Goal: Task Accomplishment & Management: Manage account settings

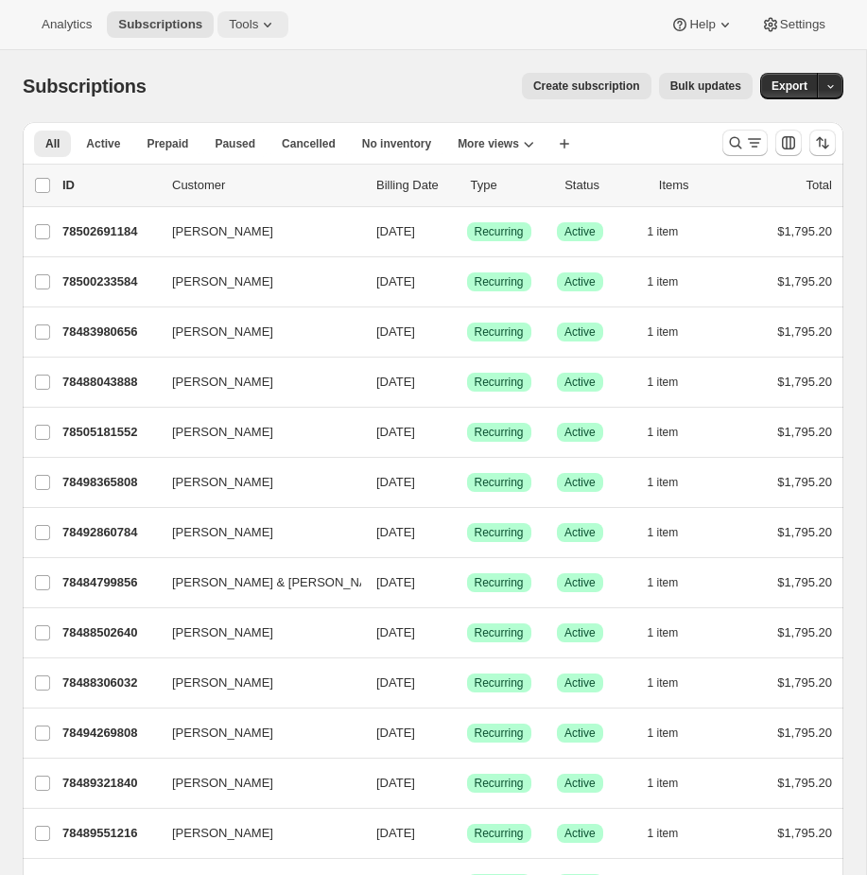
click at [265, 19] on icon at bounding box center [267, 24] width 19 height 19
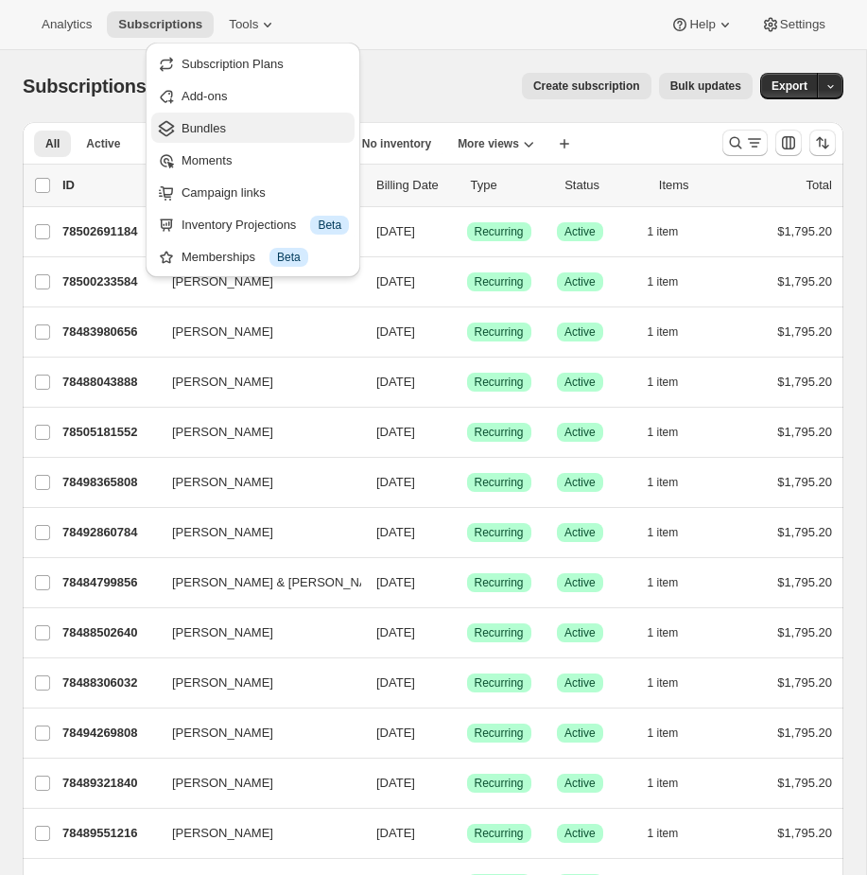
click at [228, 125] on span "Bundles" at bounding box center [265, 128] width 167 height 19
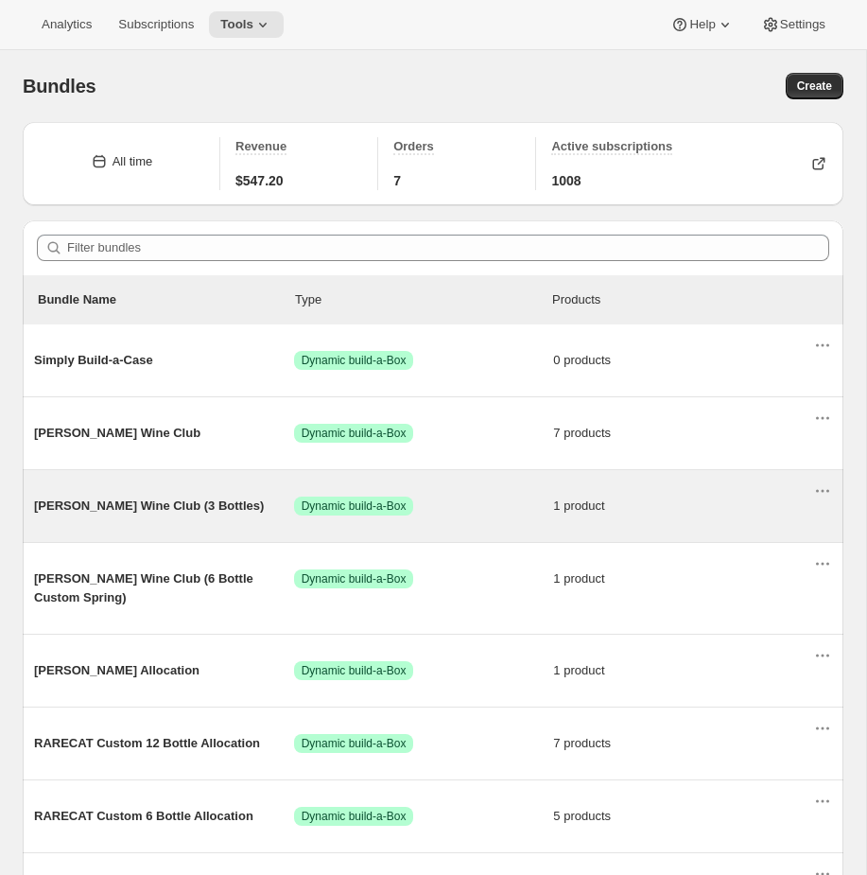
click at [186, 506] on span "[PERSON_NAME] Wine Club (3 Bottles)" at bounding box center [164, 505] width 260 height 19
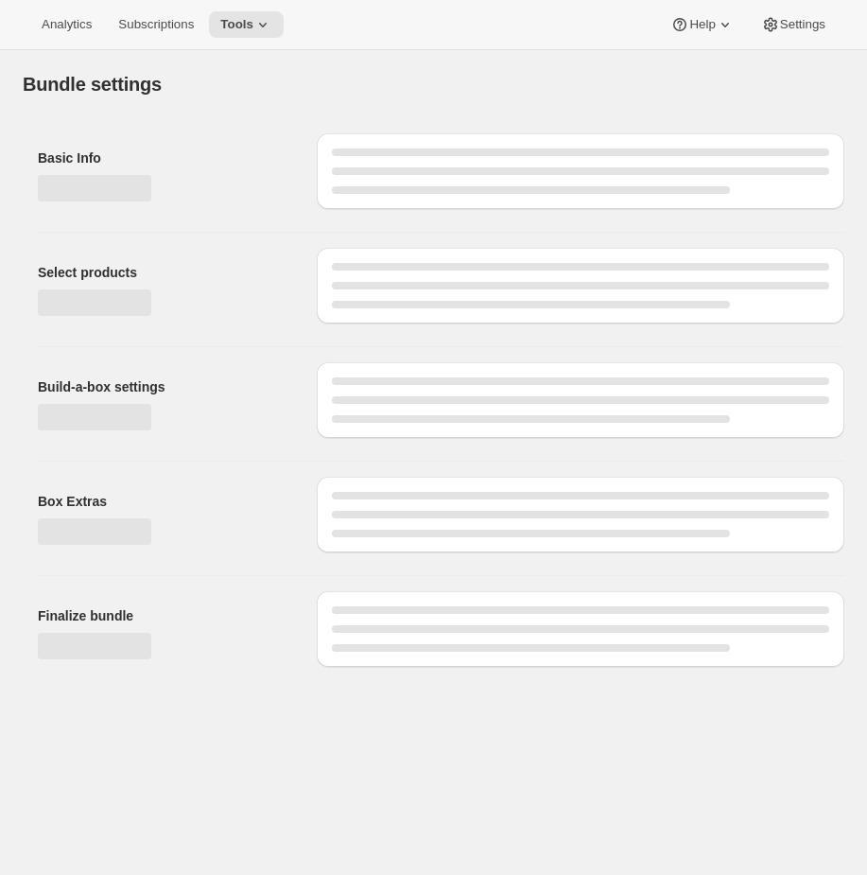
type input "[PERSON_NAME] Wine Club (3 Bottles)"
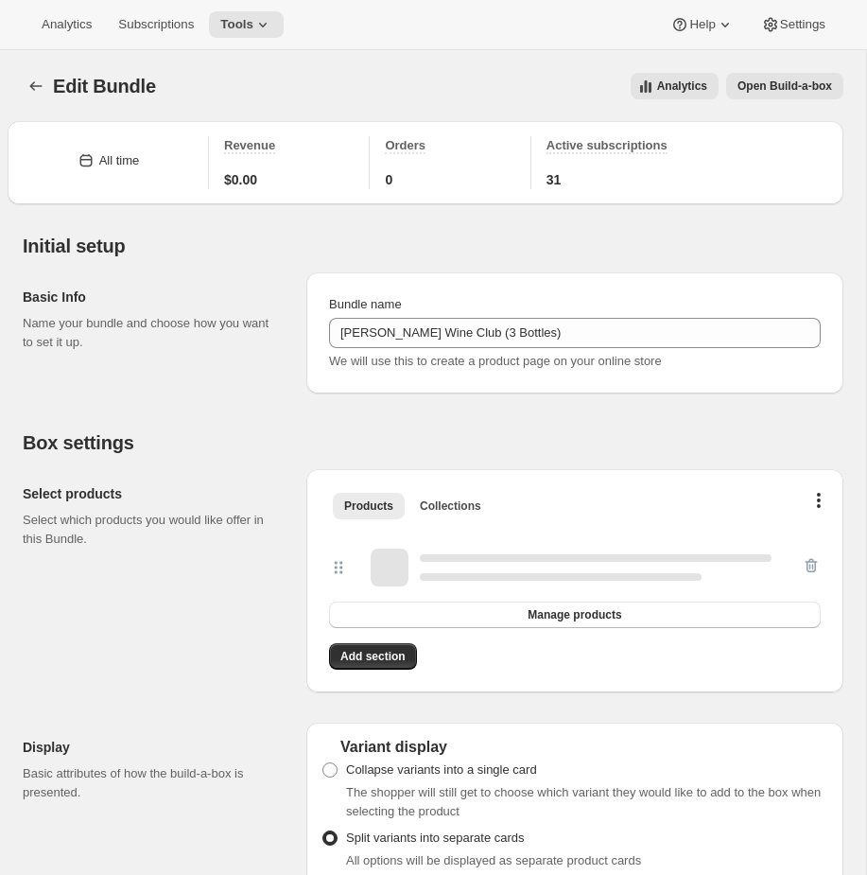
click at [808, 97] on button "Open Build-a-box" at bounding box center [784, 86] width 117 height 26
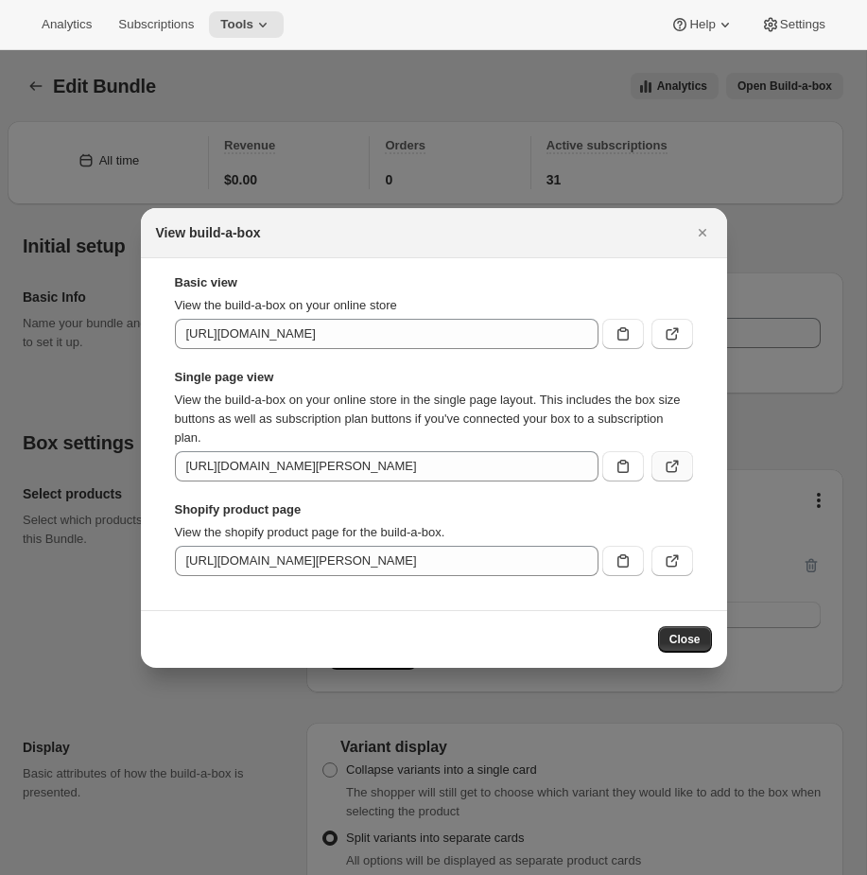
click at [658, 454] on button ":re1:" at bounding box center [673, 466] width 42 height 30
click at [669, 563] on icon ":re1:" at bounding box center [672, 560] width 19 height 19
click at [659, 558] on button ":re1:" at bounding box center [673, 561] width 42 height 30
click at [228, 189] on div at bounding box center [433, 437] width 867 height 875
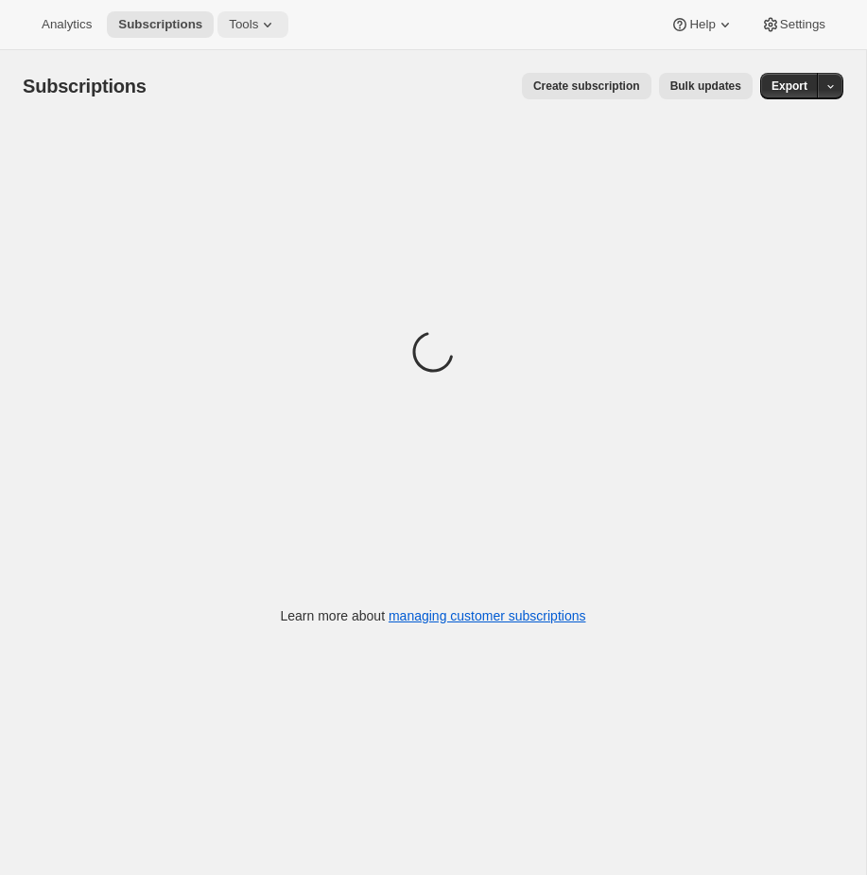
click at [258, 28] on span "Tools" at bounding box center [243, 24] width 29 height 15
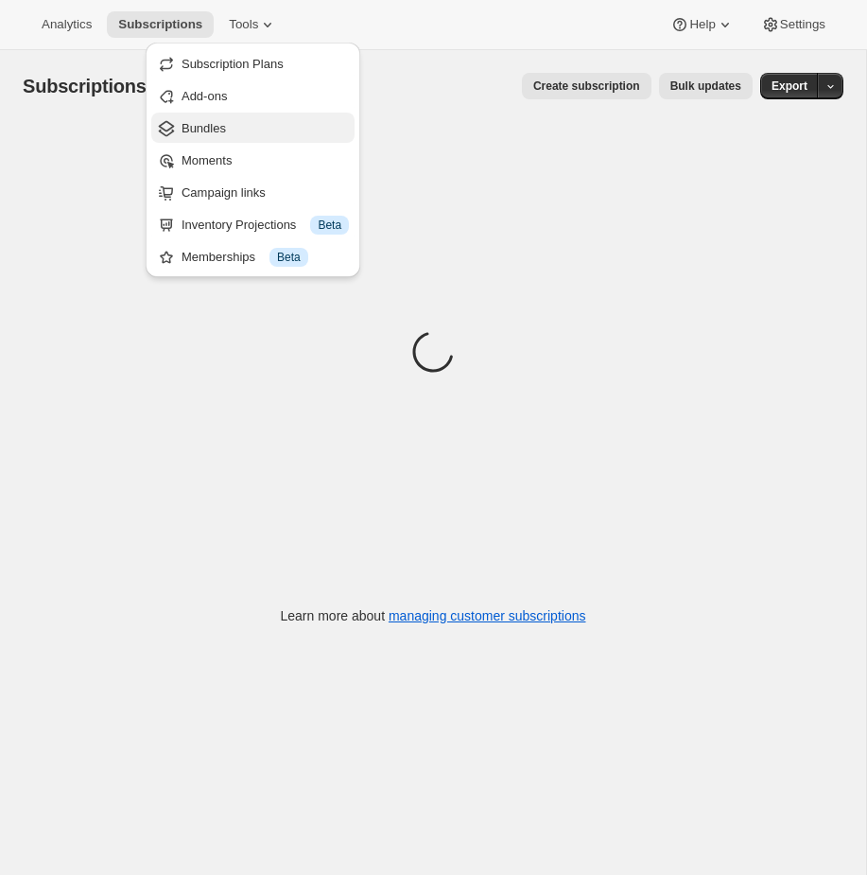
click at [223, 133] on span "Bundles" at bounding box center [204, 128] width 44 height 14
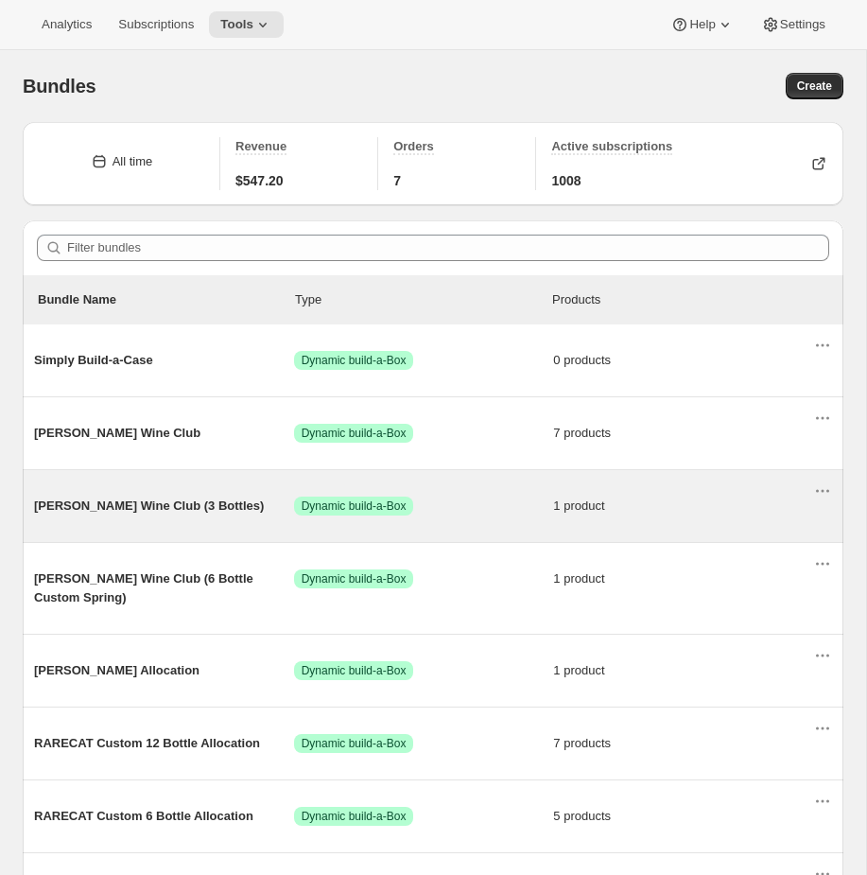
click at [288, 515] on span "Audrey Wine Club (3 Bottles)" at bounding box center [164, 505] width 260 height 19
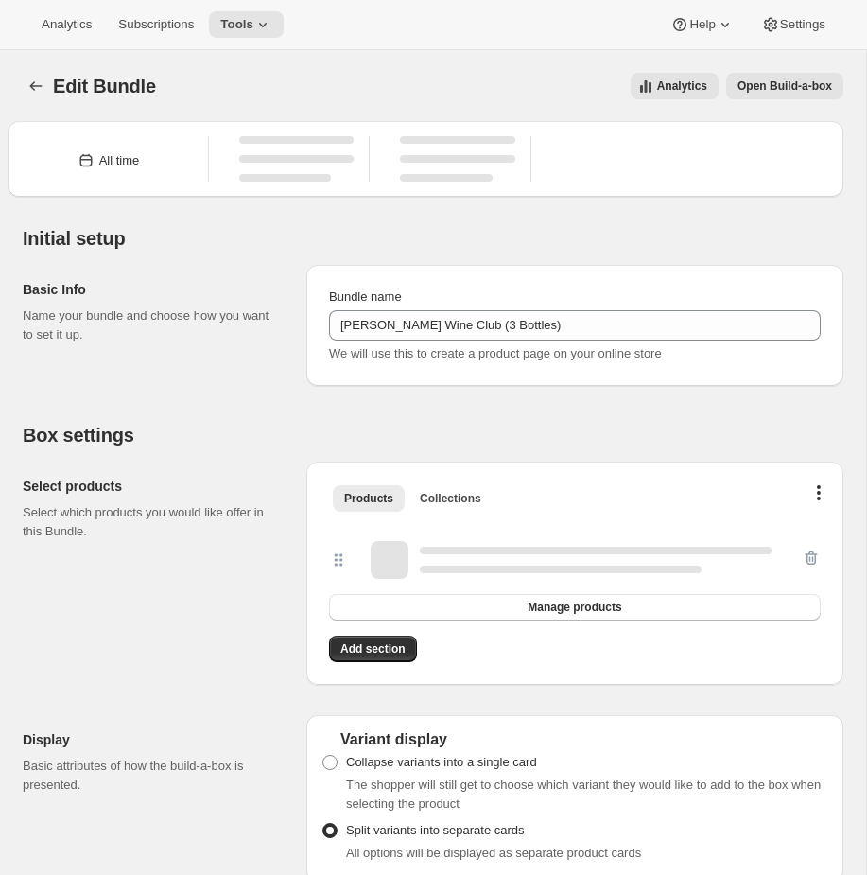
type input "Audrey Wine Club (3 Bottles)"
click at [786, 91] on span "Open Build-a-box" at bounding box center [785, 85] width 95 height 15
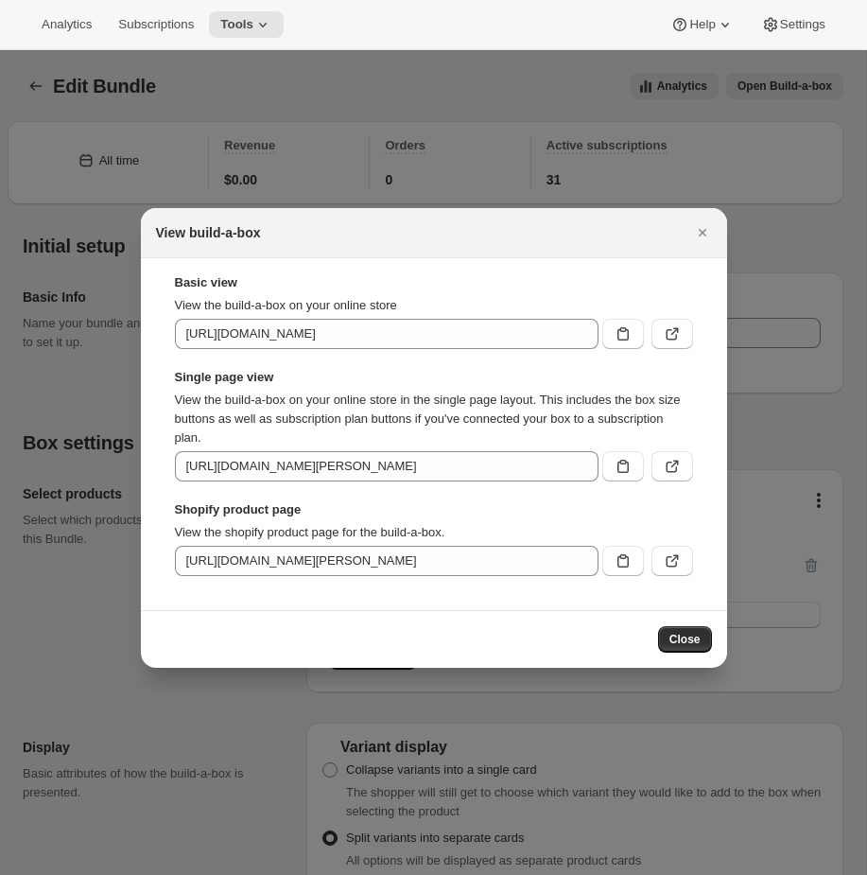
click at [327, 110] on div at bounding box center [433, 437] width 867 height 875
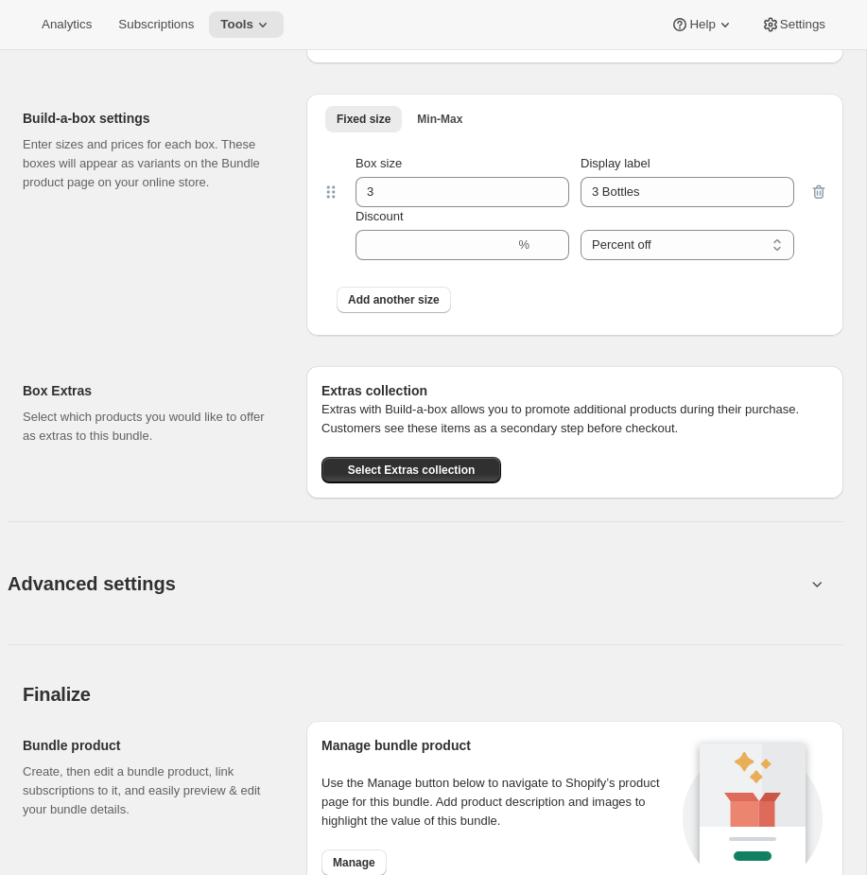
scroll to position [1200, 0]
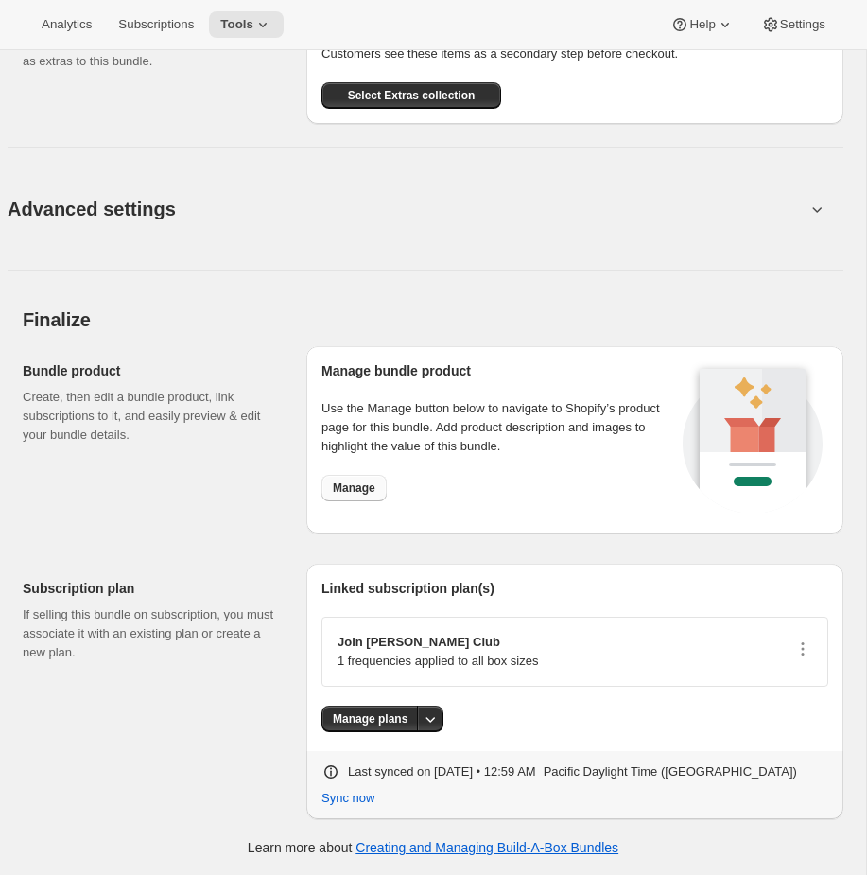
click at [361, 493] on span "Manage" at bounding box center [354, 487] width 43 height 15
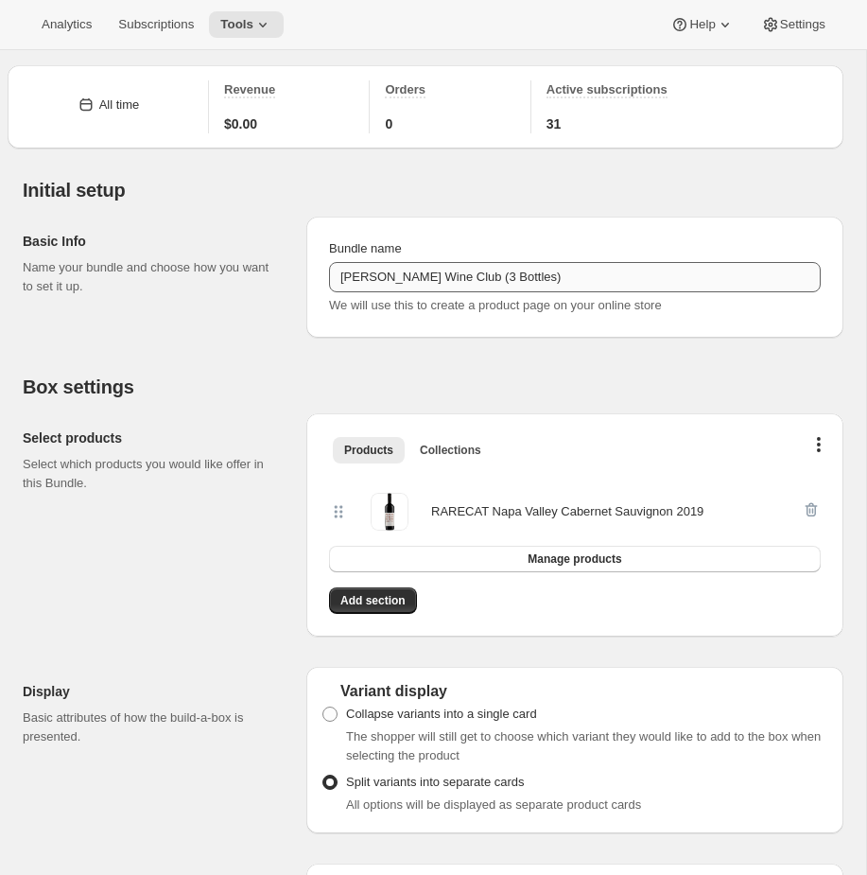
scroll to position [0, 0]
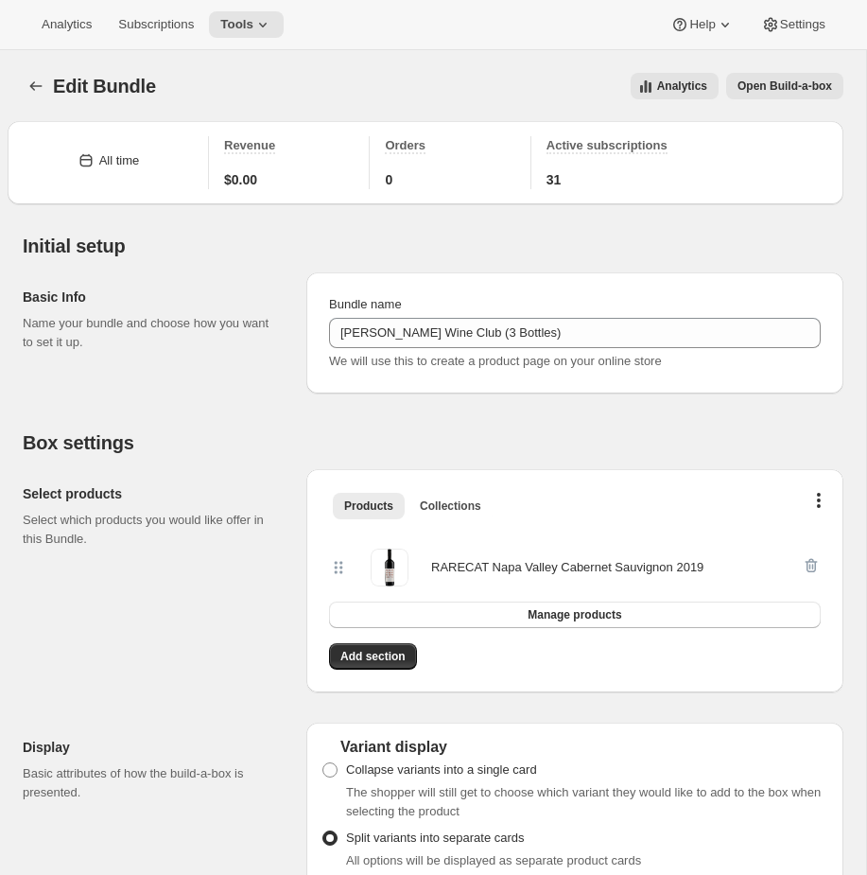
click at [823, 96] on button "Open Build-a-box" at bounding box center [784, 86] width 117 height 26
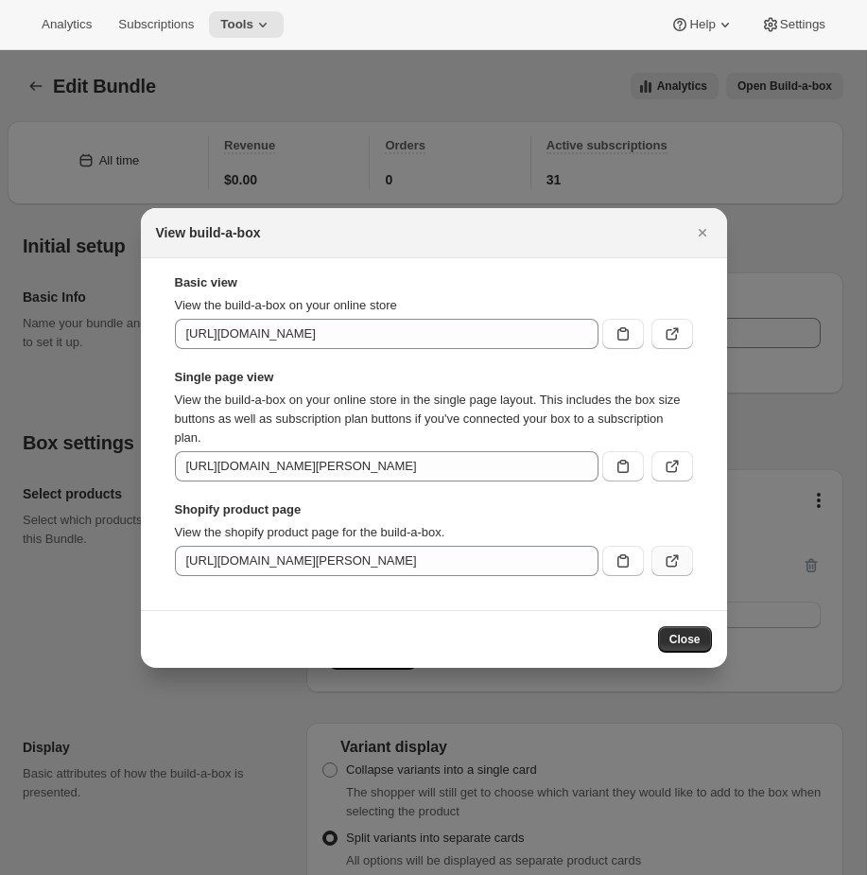
click at [663, 566] on icon ":r46:" at bounding box center [672, 560] width 19 height 19
click at [262, 132] on div at bounding box center [433, 437] width 867 height 875
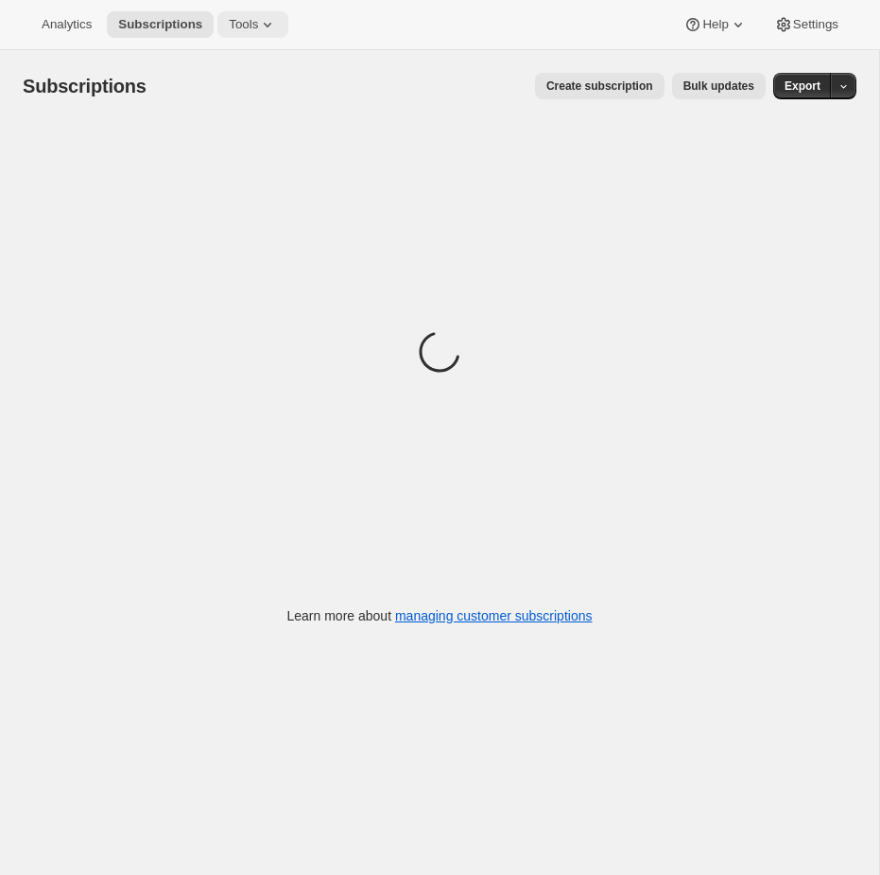
click at [257, 36] on button "Tools" at bounding box center [252, 24] width 71 height 26
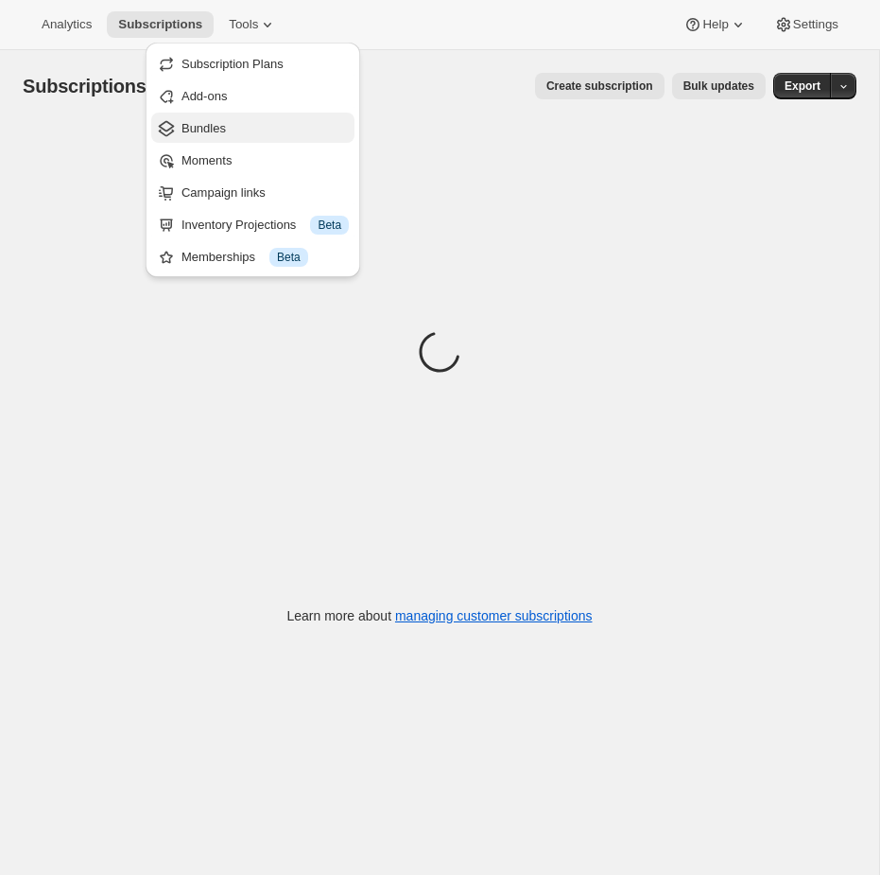
click at [228, 130] on span "Bundles" at bounding box center [265, 128] width 167 height 19
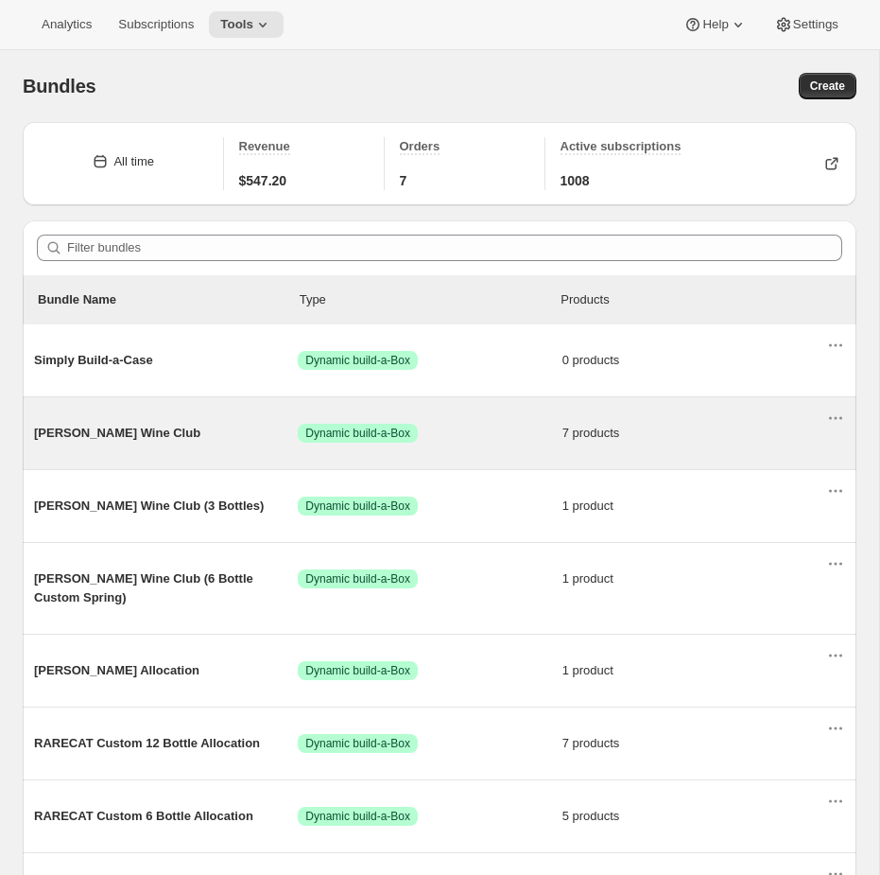
click at [471, 442] on span "Success Dynamic build-a-Box" at bounding box center [430, 433] width 264 height 19
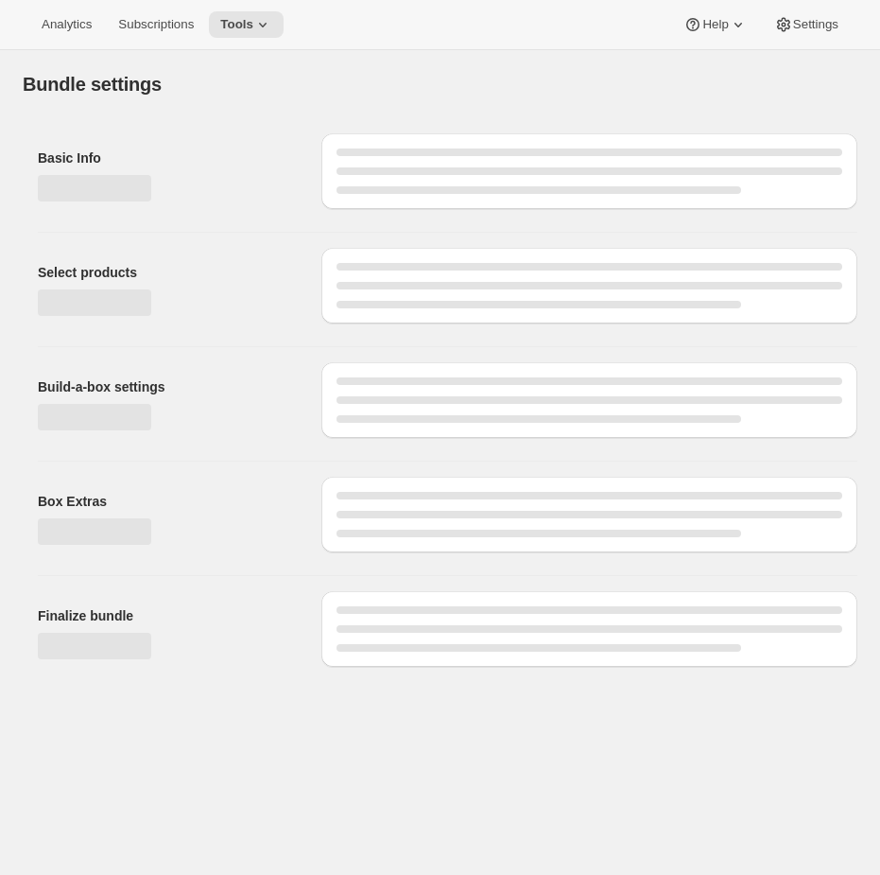
type input "[PERSON_NAME] Wine Club"
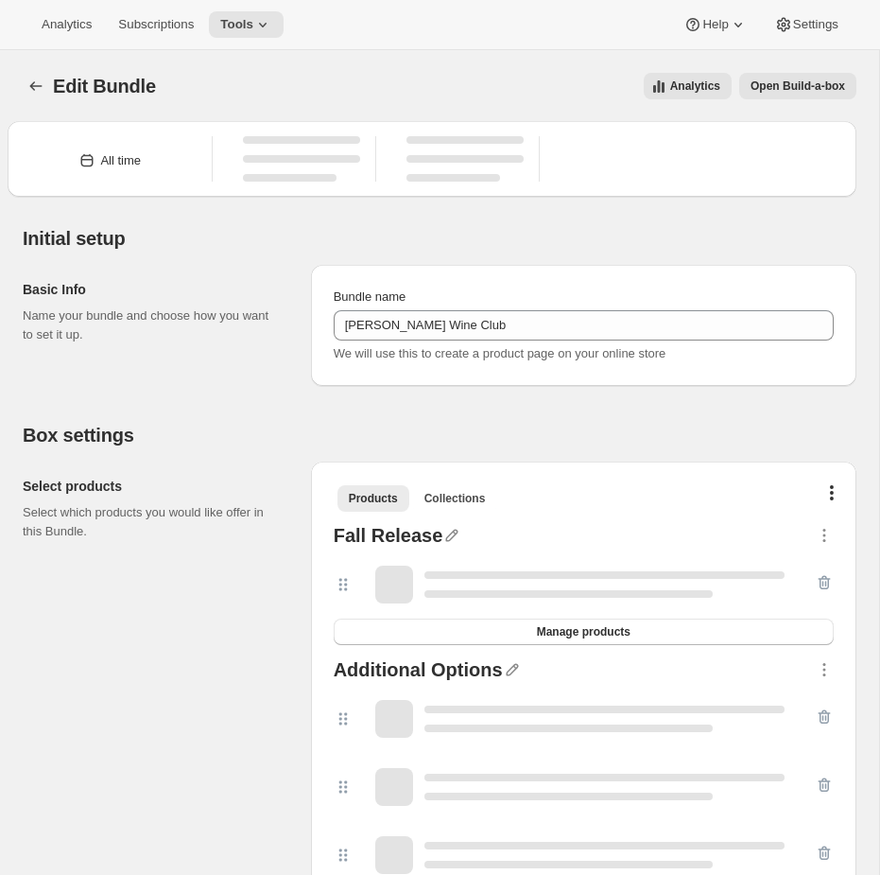
click at [792, 81] on span "Open Build-a-box" at bounding box center [798, 85] width 95 height 15
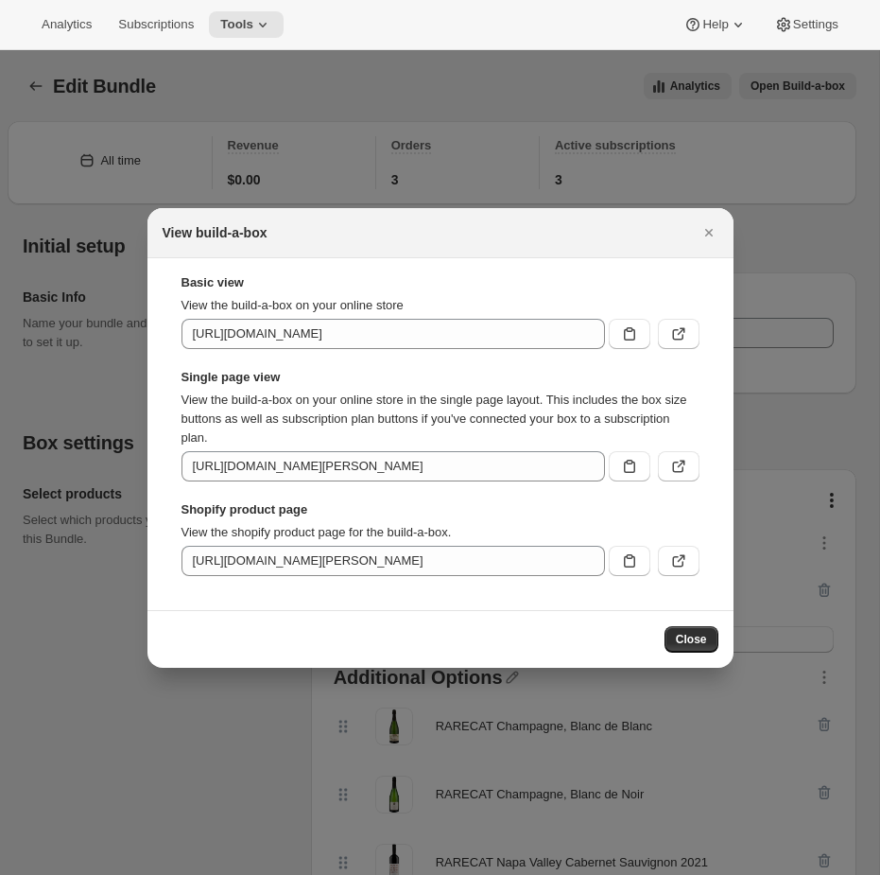
click at [685, 576] on div "Basic view View the build-a-box on your online store https://xnifku-d4.myshopif…" at bounding box center [441, 434] width 556 height 322
click at [686, 569] on icon ":rf0:" at bounding box center [678, 560] width 19 height 19
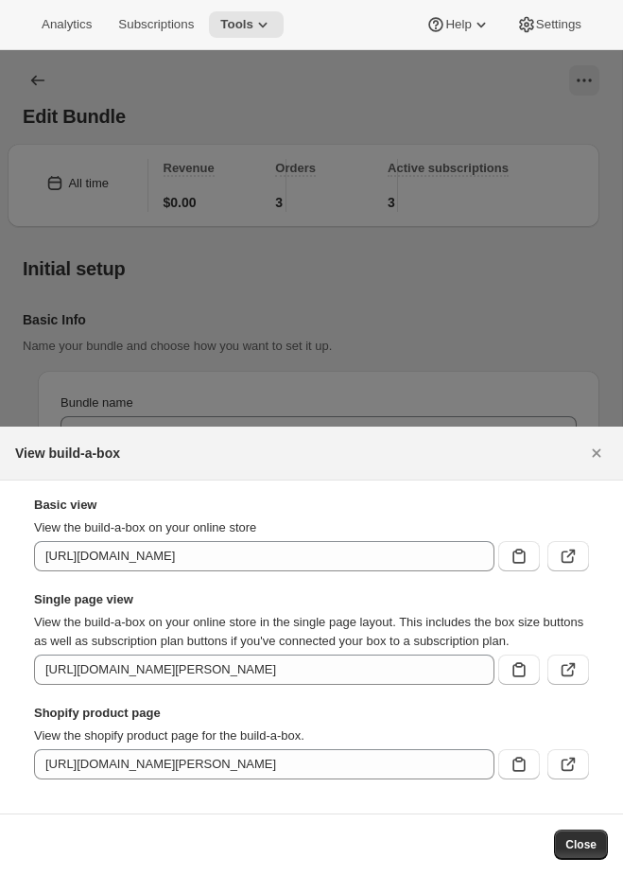
click at [247, 495] on strong "Basic view" at bounding box center [311, 504] width 555 height 19
click at [185, 254] on div at bounding box center [311, 437] width 623 height 875
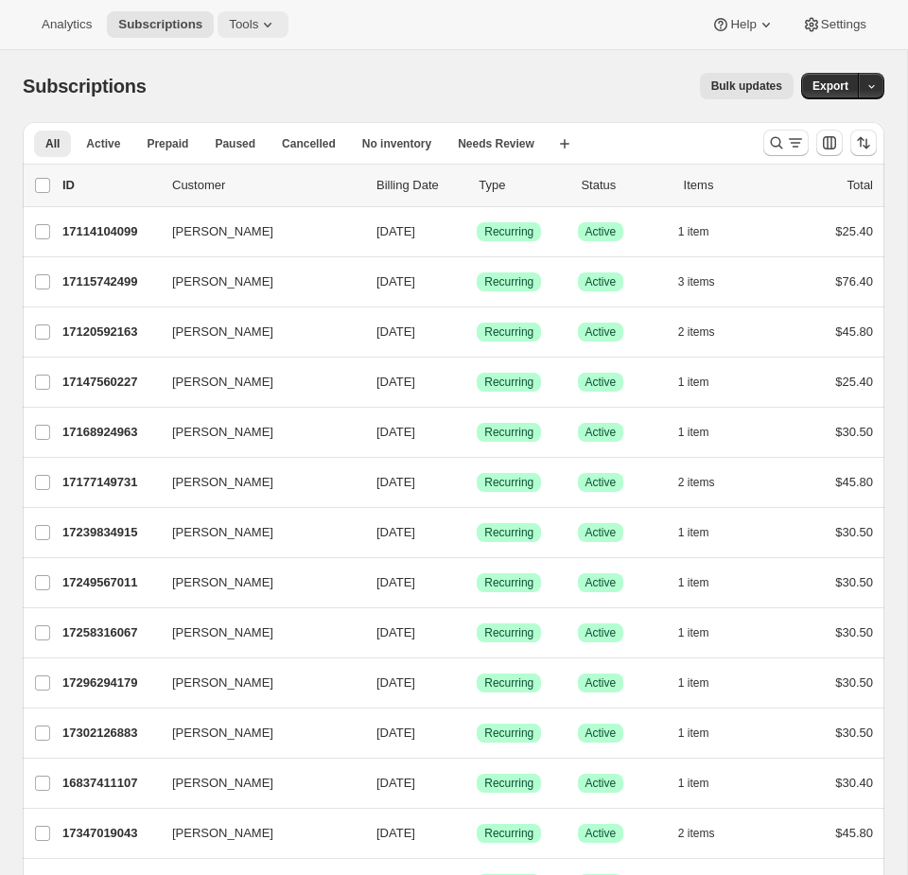
click at [239, 22] on span "Tools" at bounding box center [243, 24] width 29 height 15
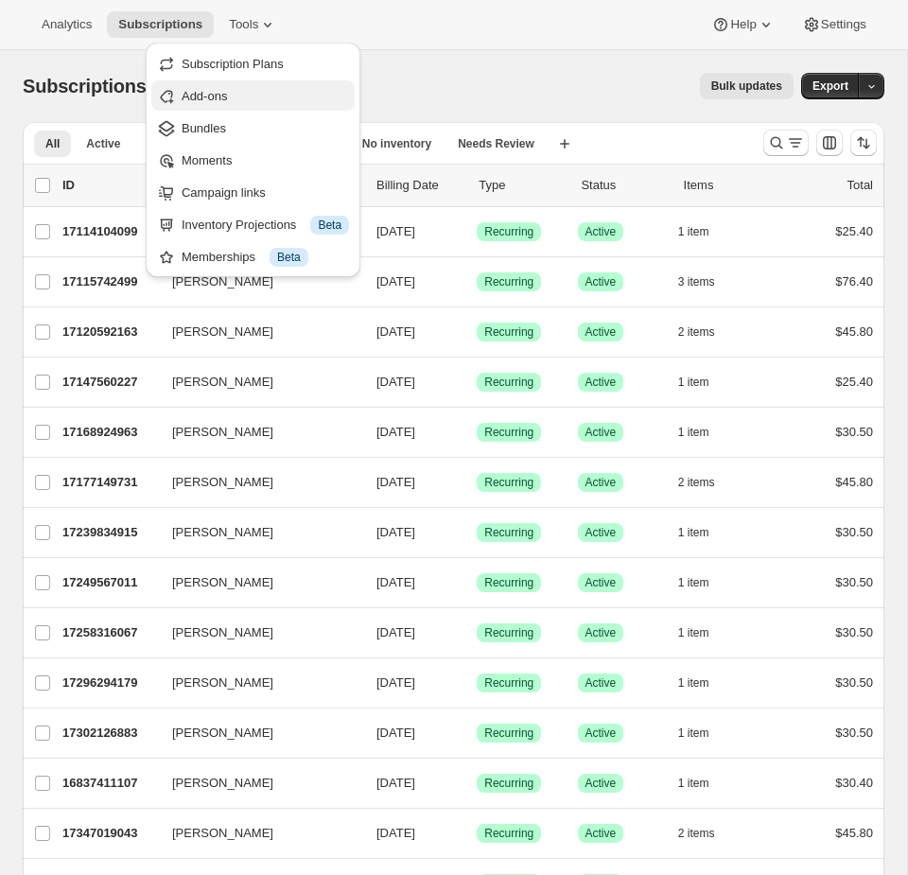
click at [201, 96] on span "Add-ons" at bounding box center [204, 96] width 45 height 14
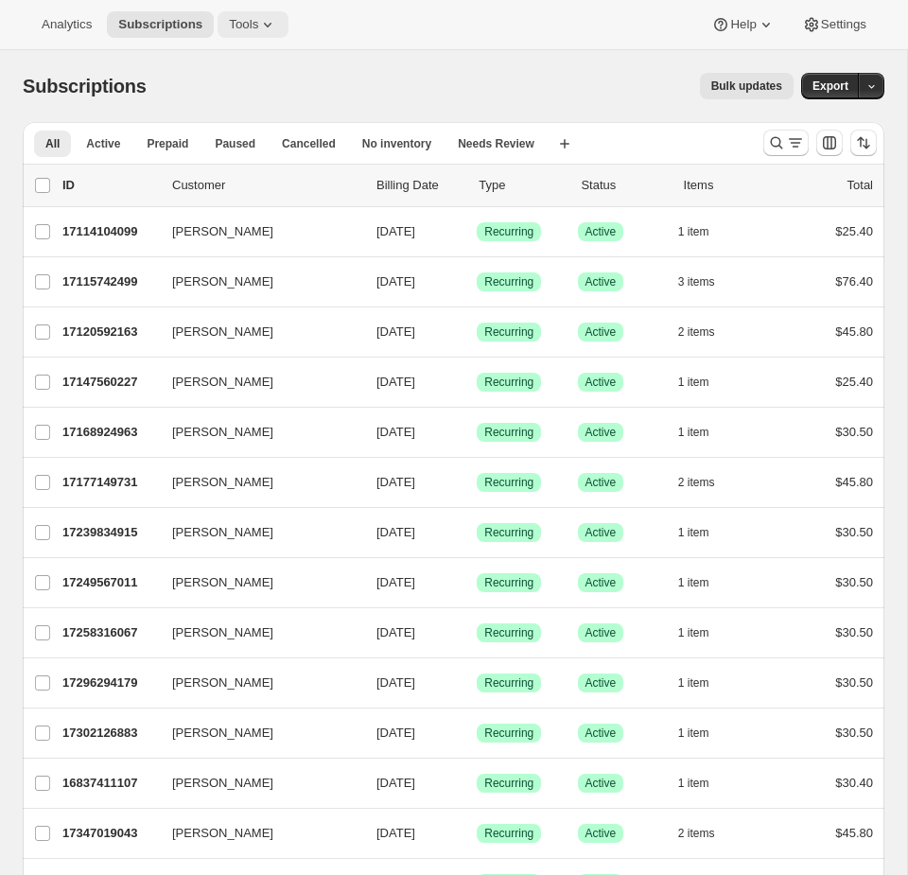
click at [243, 12] on button "Tools" at bounding box center [252, 24] width 71 height 26
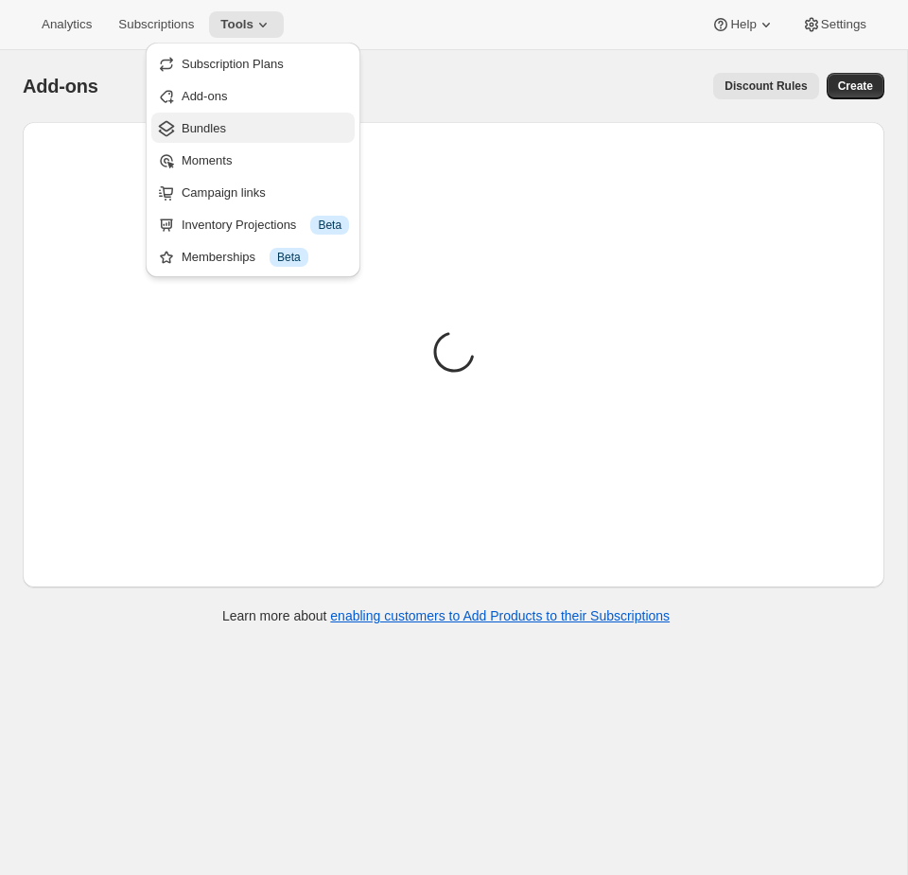
click at [207, 117] on button "Bundles" at bounding box center [252, 128] width 203 height 30
